Goal: Transaction & Acquisition: Obtain resource

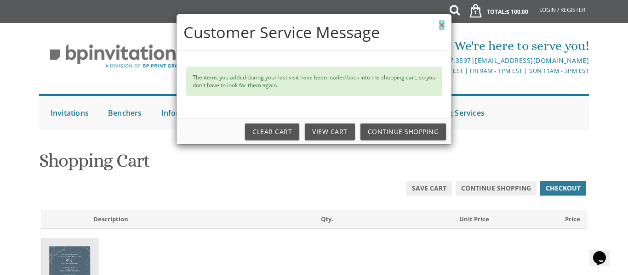
click at [443, 25] on button "×" at bounding box center [442, 25] width 6 height 10
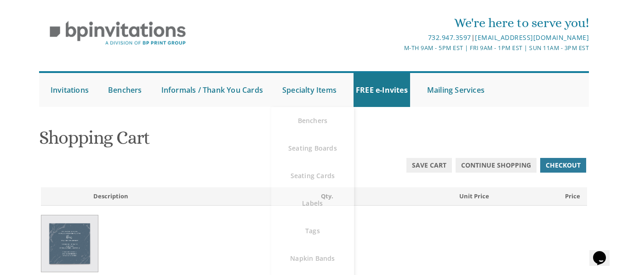
click at [211, 180] on div "Update Save Cart Continue Shopping Checkout" at bounding box center [314, 170] width 550 height 26
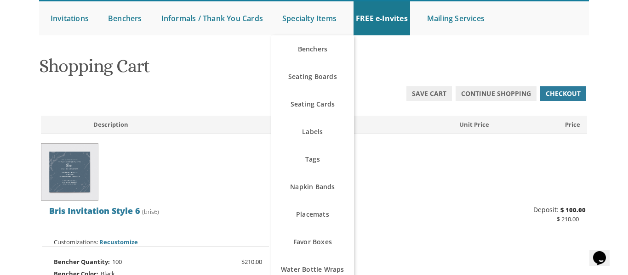
scroll to position [95, 0]
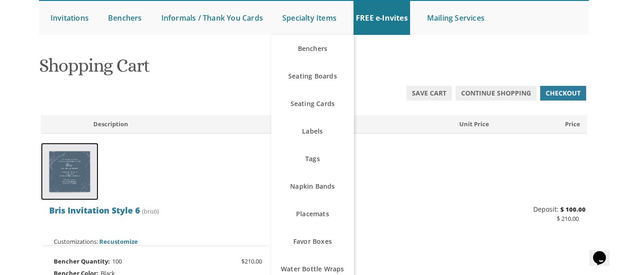
click at [66, 183] on img at bounding box center [69, 171] width 57 height 57
click at [79, 176] on img at bounding box center [69, 171] width 57 height 57
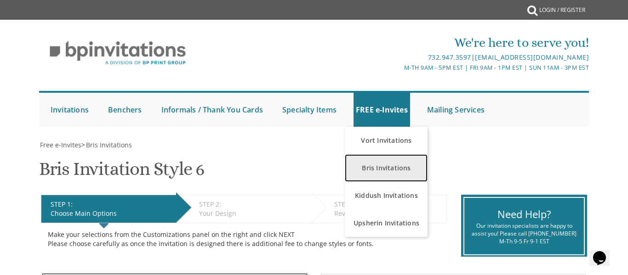
click at [382, 165] on link "Bris Invitations" at bounding box center [386, 168] width 83 height 28
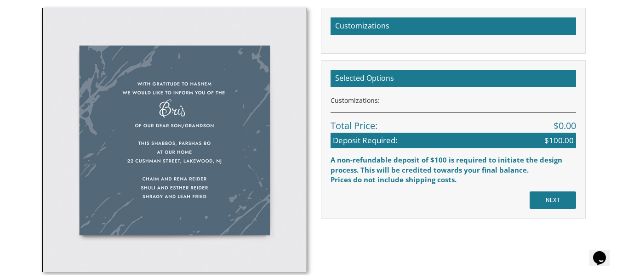
scroll to position [267, 0]
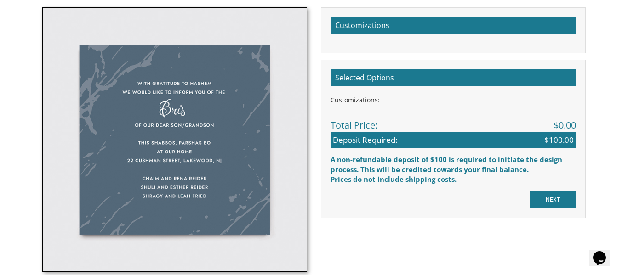
click at [154, 162] on img at bounding box center [174, 139] width 265 height 265
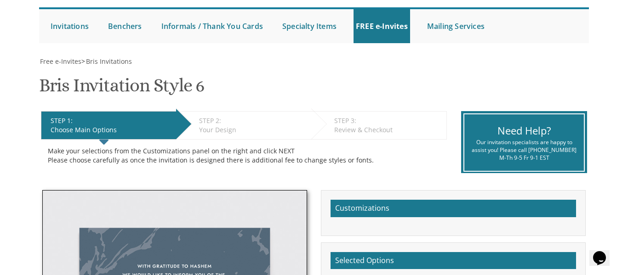
scroll to position [0, 0]
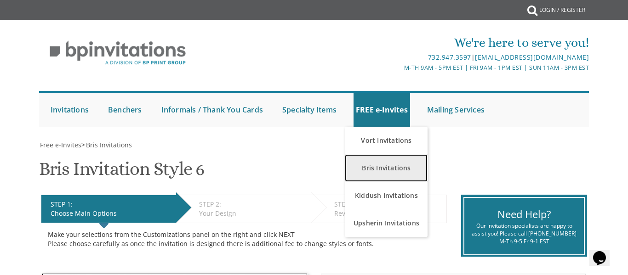
click at [382, 160] on link "Bris Invitations" at bounding box center [386, 168] width 83 height 28
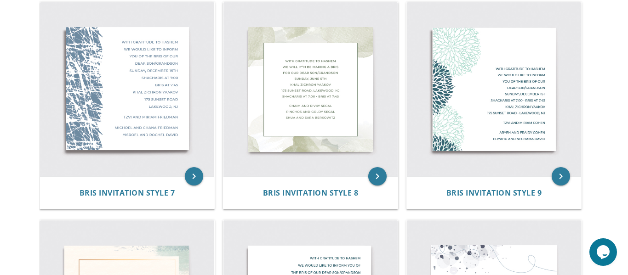
scroll to position [643, 0]
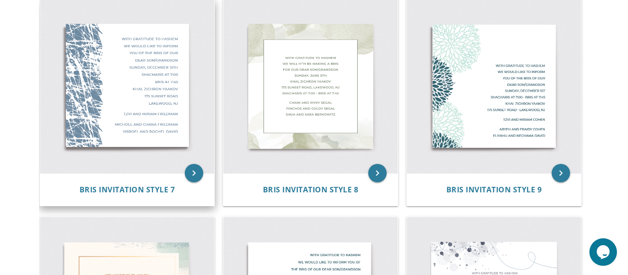
click at [80, 117] on img at bounding box center [127, 86] width 174 height 174
click at [91, 129] on img at bounding box center [127, 86] width 174 height 174
click at [89, 131] on img at bounding box center [127, 86] width 174 height 174
click at [187, 177] on icon "keyboard_arrow_right" at bounding box center [194, 173] width 18 height 18
click at [192, 171] on icon "keyboard_arrow_right" at bounding box center [194, 173] width 18 height 18
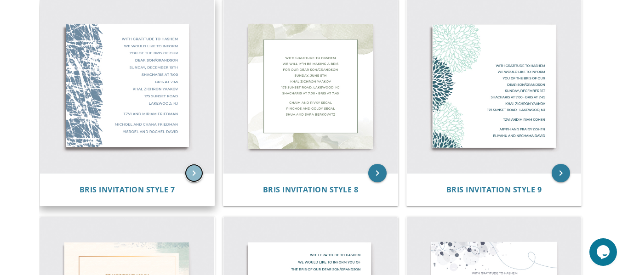
click at [192, 171] on icon "keyboard_arrow_right" at bounding box center [194, 173] width 18 height 18
click at [171, 122] on img at bounding box center [127, 86] width 174 height 174
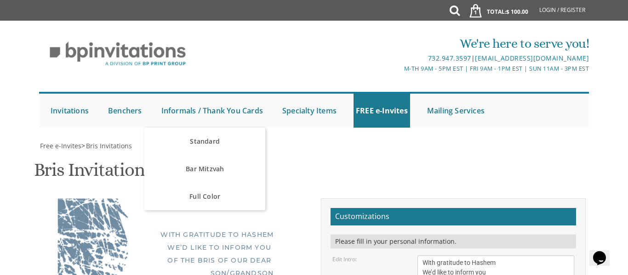
scroll to position [208, 0]
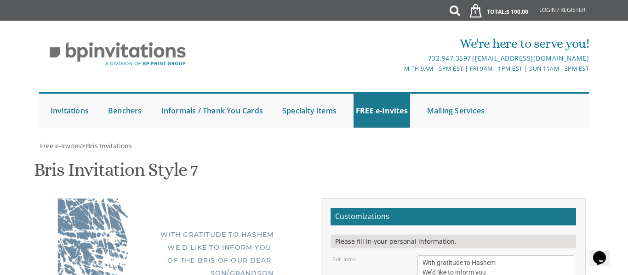
type textarea "Wednsday Shacharis 8:20 am Bris 9:00 am Caskey Torah Academy Wynnewood pa"
type textarea "T"
type textarea "Dov"
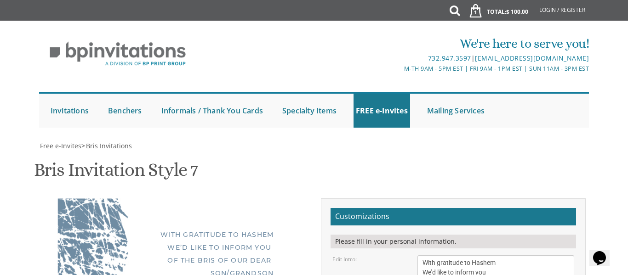
type textarea "Dov and Aliza Steier"
drag, startPoint x: 503, startPoint y: 217, endPoint x: 423, endPoint y: 219, distance: 80.5
drag, startPoint x: 513, startPoint y: 209, endPoint x: 423, endPoint y: 206, distance: 90.6
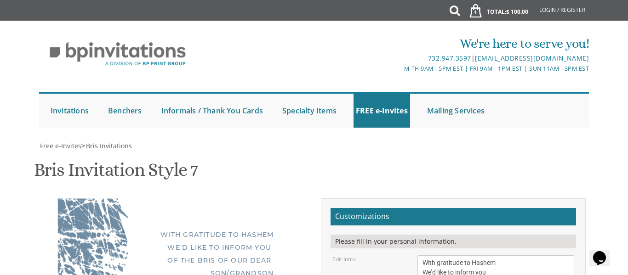
scroll to position [286, 0]
type textarea "Shmuel and Rivka Steier Eliyahu and Chava Hurvitz"
type textarea "Wednsday Shacharis 8:20 am Bris 9:00 am Caskey Torah Academy Wynnewood PA"
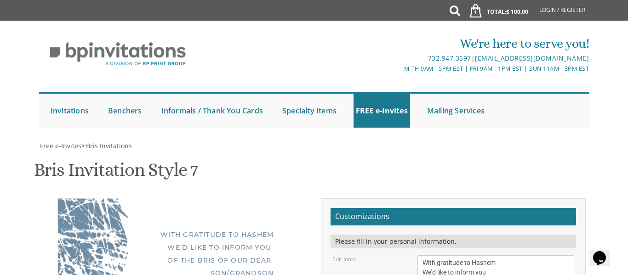
type input "dsteier@taphila.org"
